Goal: Complete application form: Complete application form

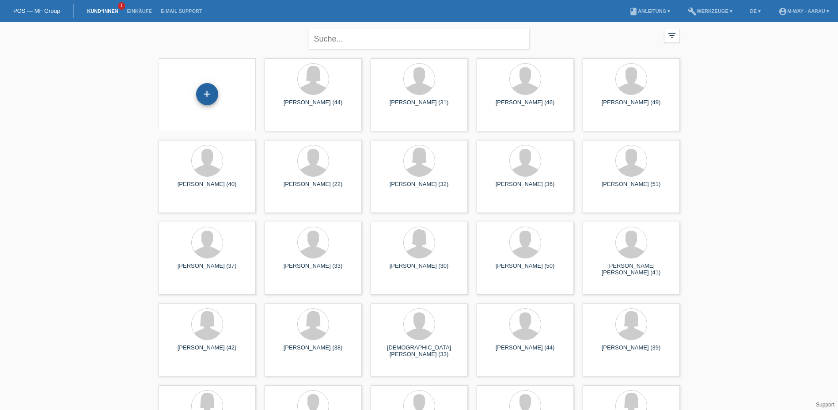
click at [212, 100] on div "+" at bounding box center [207, 94] width 22 height 22
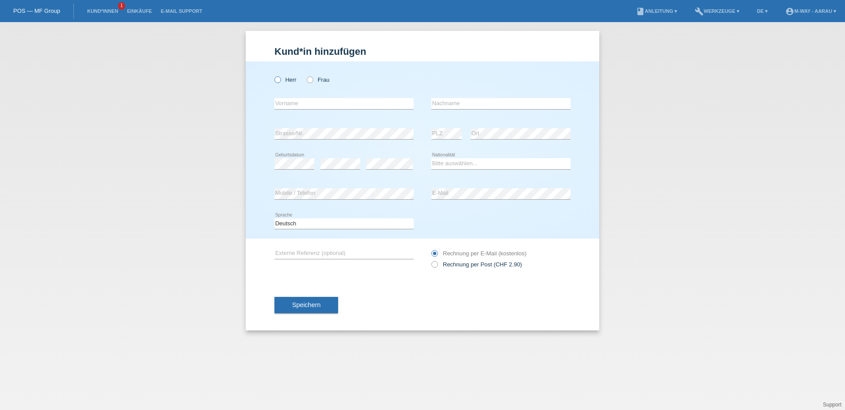
click at [273, 75] on icon at bounding box center [273, 75] width 0 height 0
click at [280, 80] on input "Herr" at bounding box center [277, 79] width 6 height 6
radio input "true"
click at [312, 106] on input "text" at bounding box center [343, 103] width 139 height 11
type input "s"
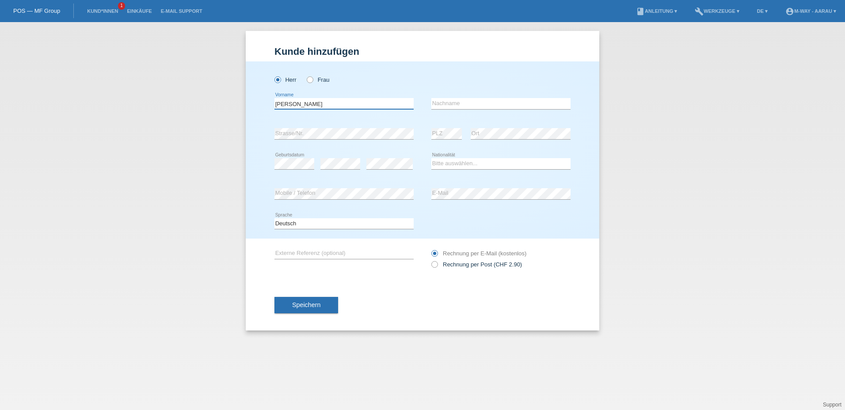
type input "[PERSON_NAME]"
click at [455, 103] on input "text" at bounding box center [500, 103] width 139 height 11
type input "[GEOGRAPHIC_DATA]"
click at [472, 161] on select "Bitte auswählen... Schweiz Deutschland Liechtenstein Österreich ------------ Af…" at bounding box center [500, 163] width 139 height 11
select select "IT"
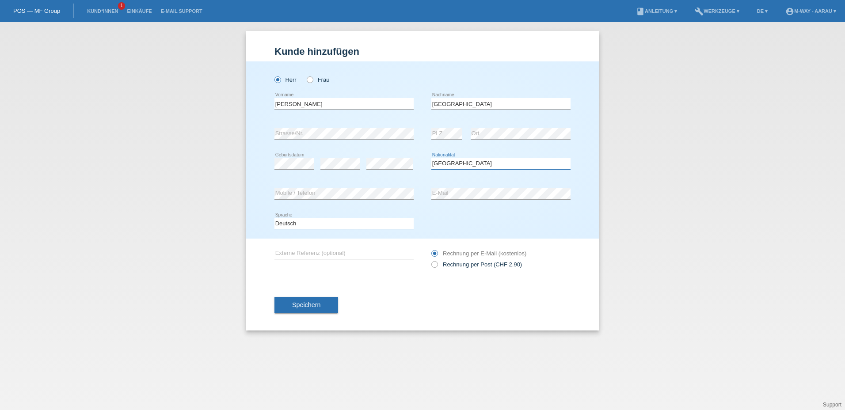
click at [431, 158] on select "Bitte auswählen... Schweiz Deutschland Liechtenstein Österreich ------------ Af…" at bounding box center [500, 163] width 139 height 11
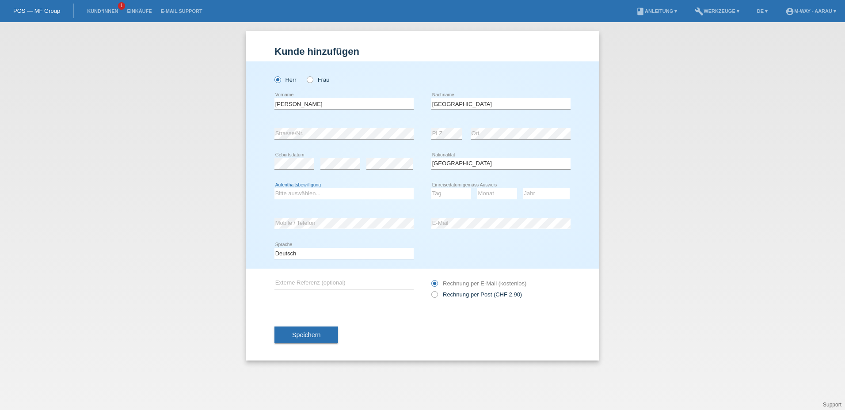
click at [330, 192] on select "Bitte auswählen... C B B - Flüchtlingsstatus Andere" at bounding box center [343, 193] width 139 height 11
select select "C"
click at [274, 188] on select "Bitte auswählen... C B B - Flüchtlingsstatus Andere" at bounding box center [343, 193] width 139 height 11
click at [457, 195] on select "Tag 01 02 03 04 05 06 07 08 09 10 11" at bounding box center [451, 193] width 40 height 11
select select "14"
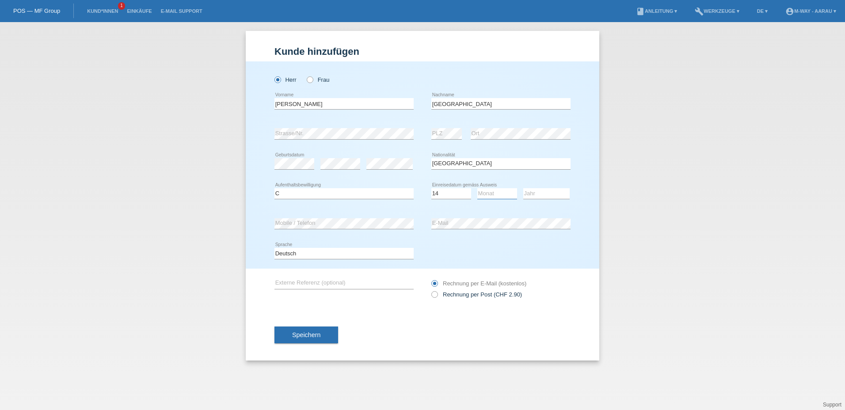
click at [504, 194] on select "Monat 01 02 03 04 05 06 07 08 09 10 11" at bounding box center [497, 193] width 40 height 11
select select "05"
click at [535, 195] on select "Jahr 2025 2024 2023 2022 2021 2020 2019 2018 2017 2016 2015 2014 2013 2012 2011…" at bounding box center [546, 193] width 46 height 11
select select "1987"
click at [523, 188] on select "Jahr 2025 2024 2023 2022 2021 2020 2019 2018 2017 2016 2015 2014 2013 2012 2011…" at bounding box center [546, 193] width 46 height 11
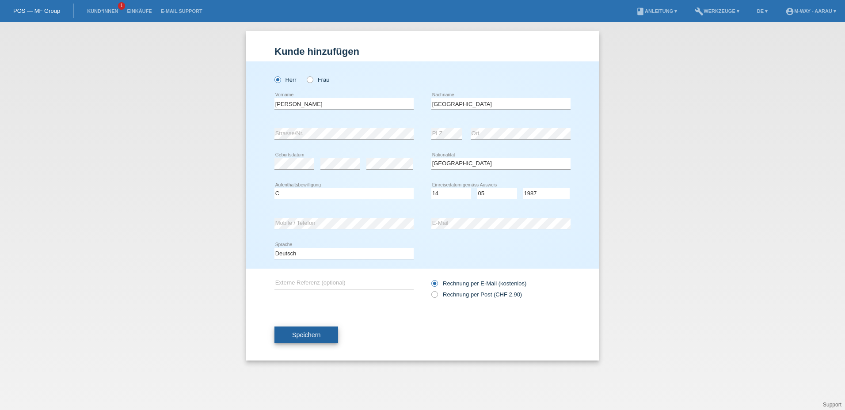
click at [318, 336] on span "Speichern" at bounding box center [306, 334] width 28 height 7
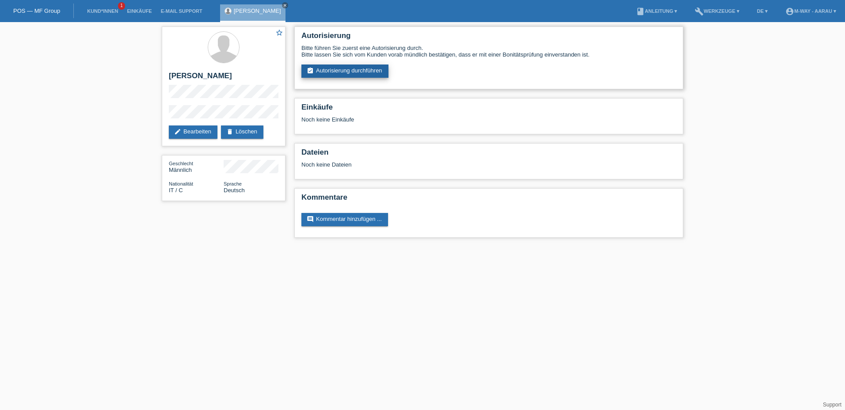
click at [304, 73] on link "assignment_turned_in Autorisierung durchführen" at bounding box center [344, 70] width 87 height 13
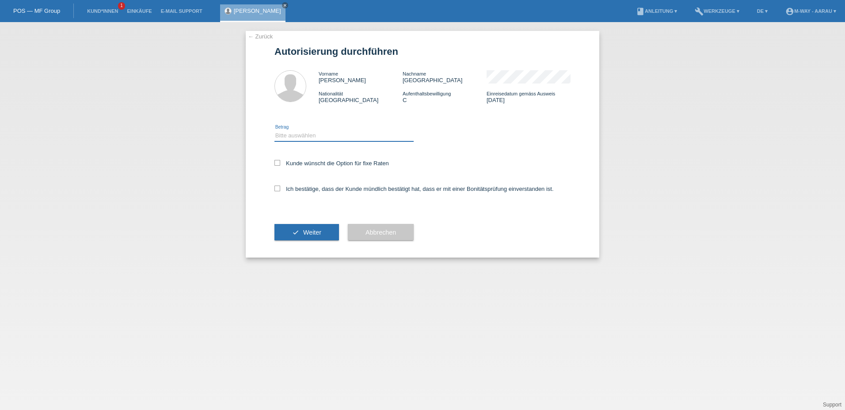
click at [287, 135] on select "Bitte auswählen CHF 1.00 - CHF 499.00 CHF 500.00 - CHF 1'999.00 CHF 2'000.00 - …" at bounding box center [343, 135] width 139 height 11
select select "3"
click at [274, 130] on select "Bitte auswählen CHF 1.00 - CHF 499.00 CHF 500.00 - CHF 1'999.00 CHF 2'000.00 - …" at bounding box center [343, 135] width 139 height 11
click at [280, 162] on icon at bounding box center [277, 163] width 6 height 6
click at [280, 162] on input "Kunde wünscht die Option für fixe Raten" at bounding box center [277, 163] width 6 height 6
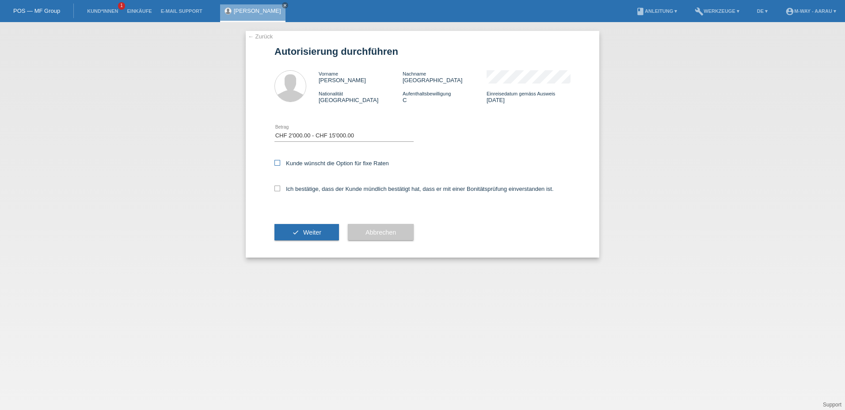
checkbox input "true"
drag, startPoint x: 276, startPoint y: 189, endPoint x: 299, endPoint y: 208, distance: 29.5
click at [276, 189] on icon at bounding box center [277, 189] width 6 height 6
click at [276, 189] on input "Ich bestätige, dass der Kunde mündlich bestätigt hat, dass er mit einer Bonität…" at bounding box center [277, 189] width 6 height 6
checkbox input "true"
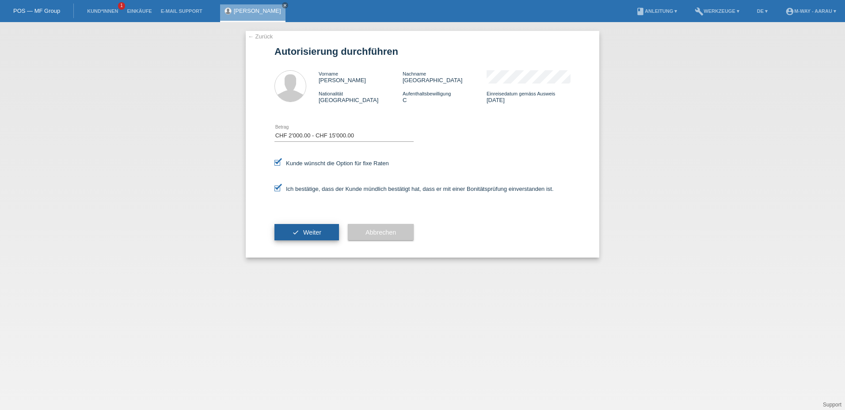
click at [306, 232] on span "Weiter" at bounding box center [312, 232] width 18 height 7
